Goal: Task Accomplishment & Management: Complete application form

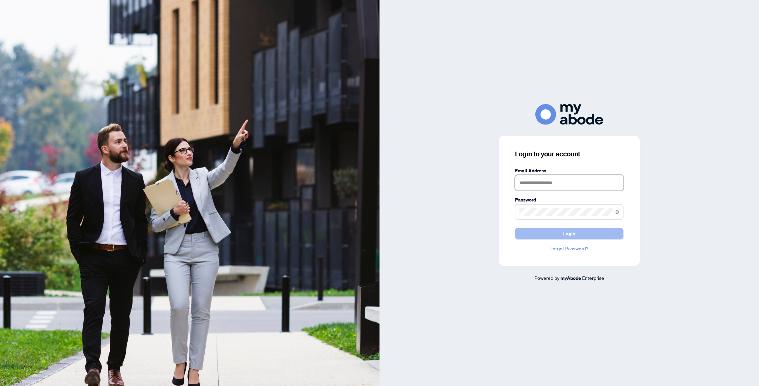
type input "**********"
click at [573, 234] on span "Login" at bounding box center [569, 233] width 12 height 11
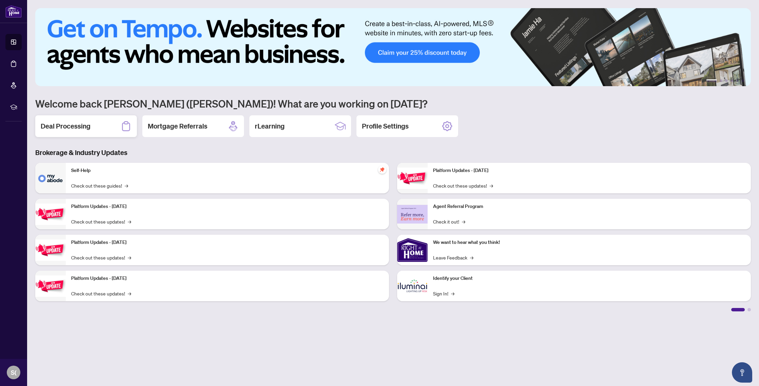
click at [68, 125] on h2 "Deal Processing" at bounding box center [66, 125] width 50 height 9
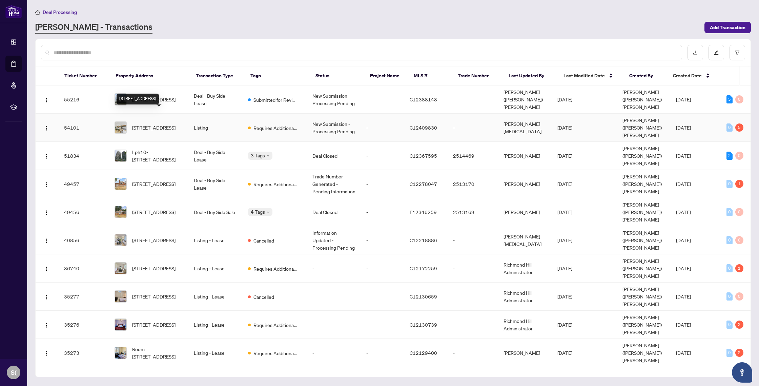
click at [150, 124] on span "[STREET_ADDRESS]" at bounding box center [153, 127] width 43 height 7
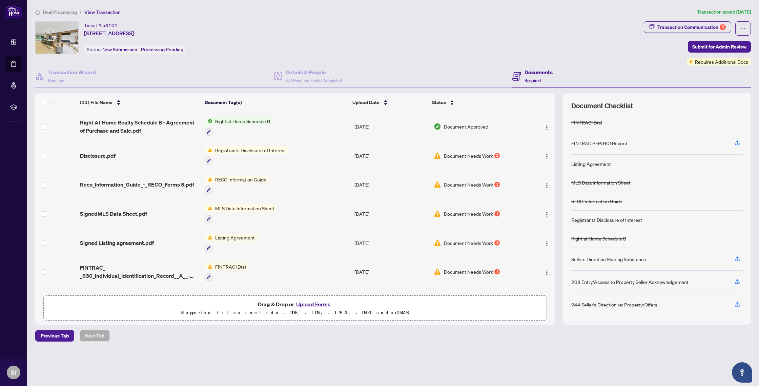
click at [310, 304] on button "Upload Forms" at bounding box center [313, 304] width 38 height 9
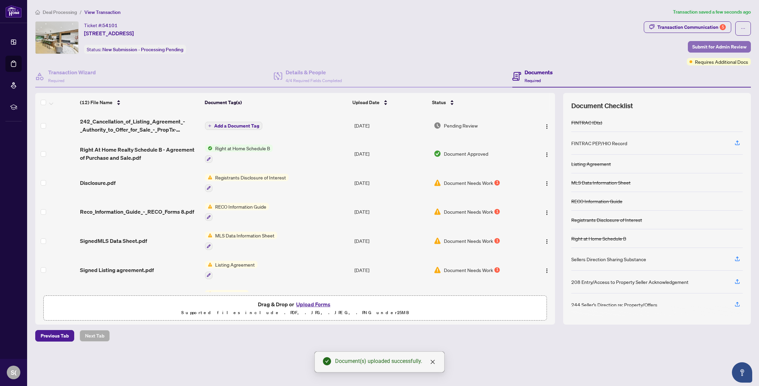
click at [721, 46] on span "Submit for Admin Review" at bounding box center [720, 46] width 54 height 11
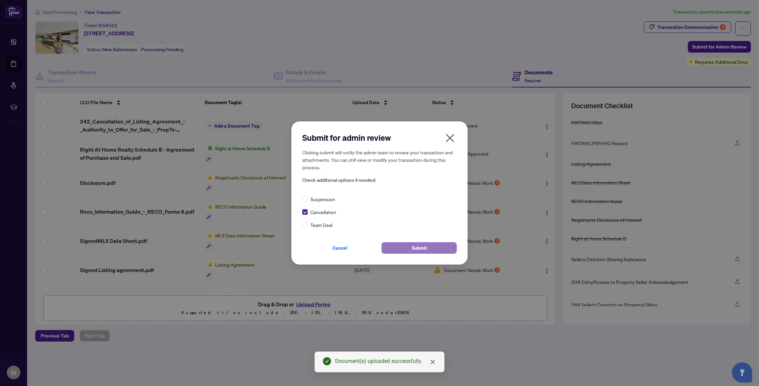
click at [421, 251] on span "Submit" at bounding box center [419, 247] width 15 height 11
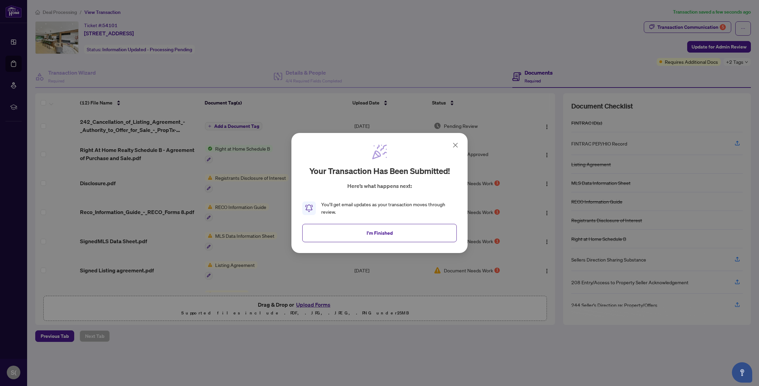
click at [379, 234] on span "I'm Finished" at bounding box center [380, 232] width 26 height 11
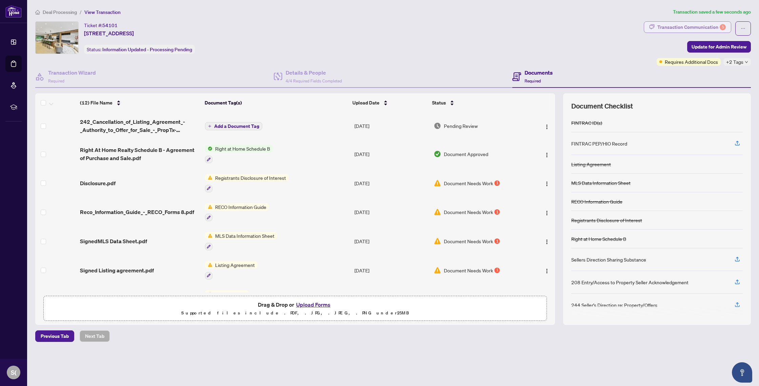
click at [698, 25] on div "Transaction Communication 5" at bounding box center [692, 27] width 68 height 11
